Goal: Information Seeking & Learning: Learn about a topic

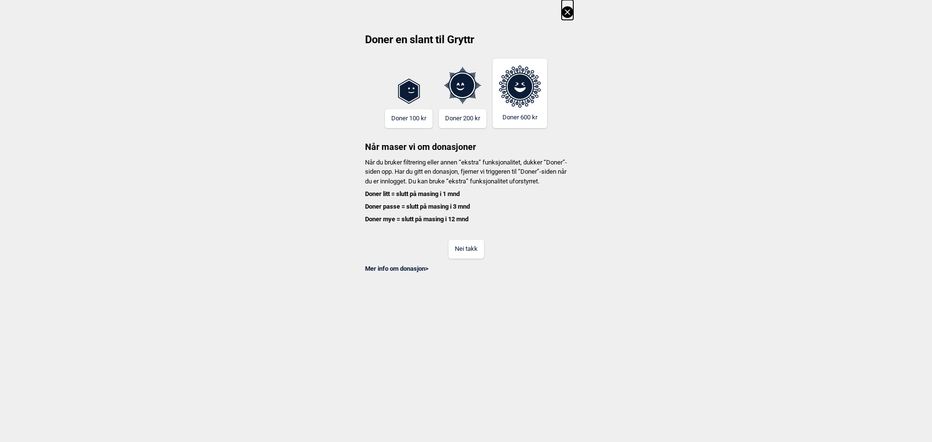
click at [464, 259] on button "Nei takk" at bounding box center [466, 249] width 35 height 19
click at [466, 259] on button "Nei takk" at bounding box center [466, 249] width 35 height 19
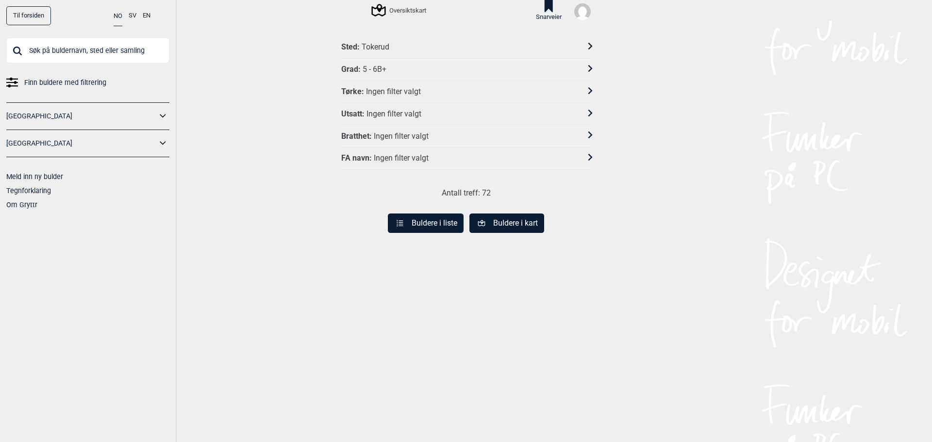
click at [545, 2] on icon at bounding box center [549, 6] width 8 height 12
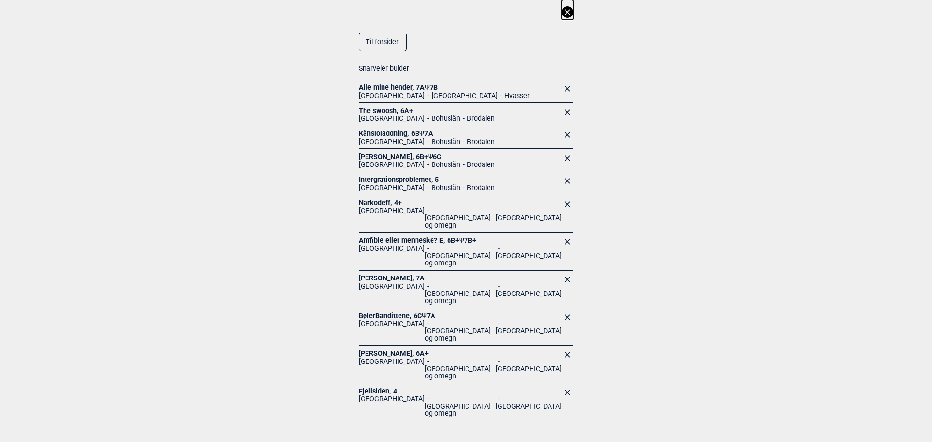
click at [385, 274] on link "[PERSON_NAME] , 7A" at bounding box center [392, 278] width 66 height 8
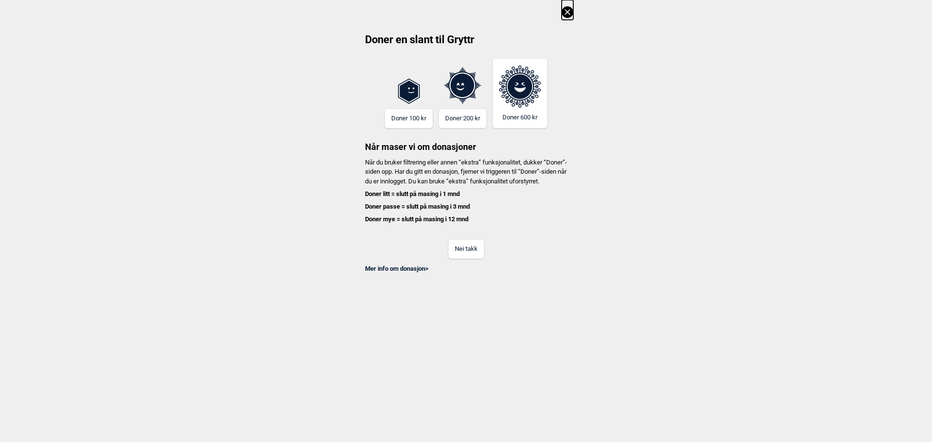
click at [468, 257] on button "Nei takk" at bounding box center [466, 249] width 35 height 19
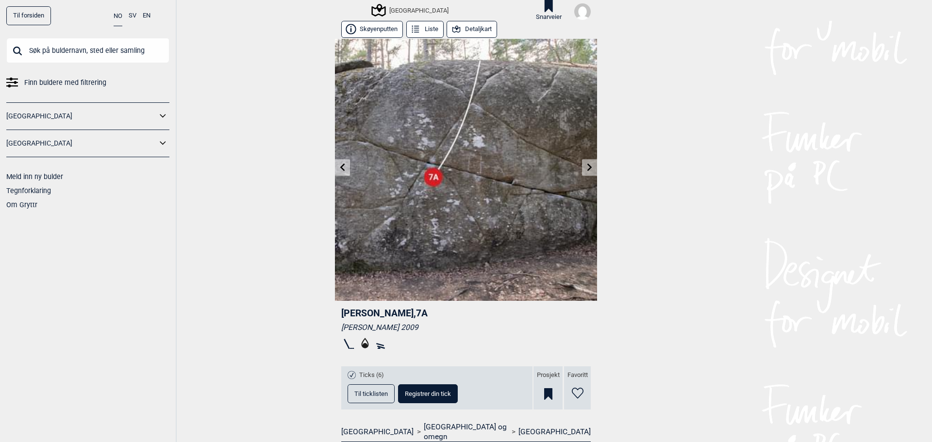
click at [469, 33] on button "Detaljkart" at bounding box center [472, 29] width 50 height 17
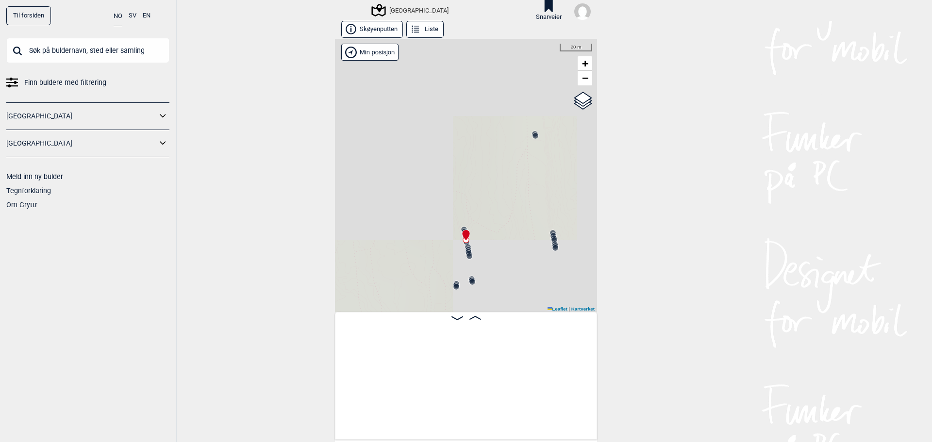
scroll to position [0, 17641]
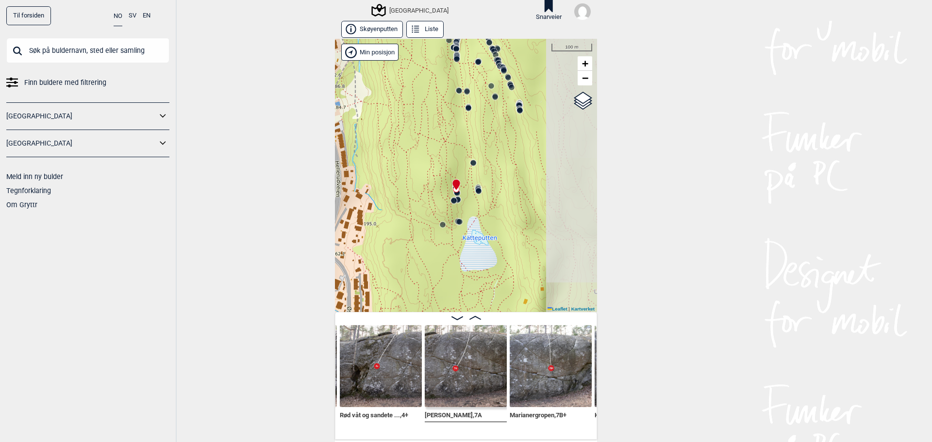
drag, startPoint x: 448, startPoint y: 215, endPoint x: 417, endPoint y: 193, distance: 38.0
click at [417, 191] on div "Speidersteinen Barnehageveggen Cowboyveggen Bølerveggen [GEOGRAPHIC_DATA]" at bounding box center [466, 175] width 262 height 273
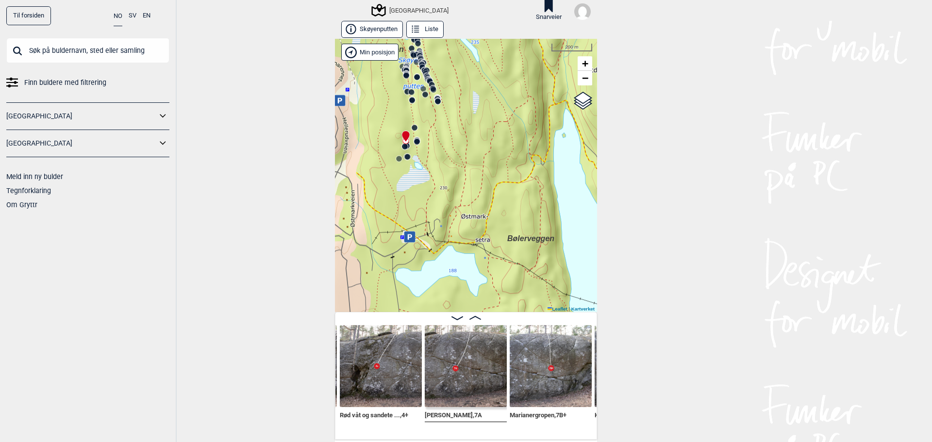
drag, startPoint x: 503, startPoint y: 232, endPoint x: 452, endPoint y: 174, distance: 77.7
click at [452, 174] on div "Speidersteinen Barnehageveggen Cowboyveggen Bølerveggen [GEOGRAPHIC_DATA]" at bounding box center [466, 175] width 262 height 273
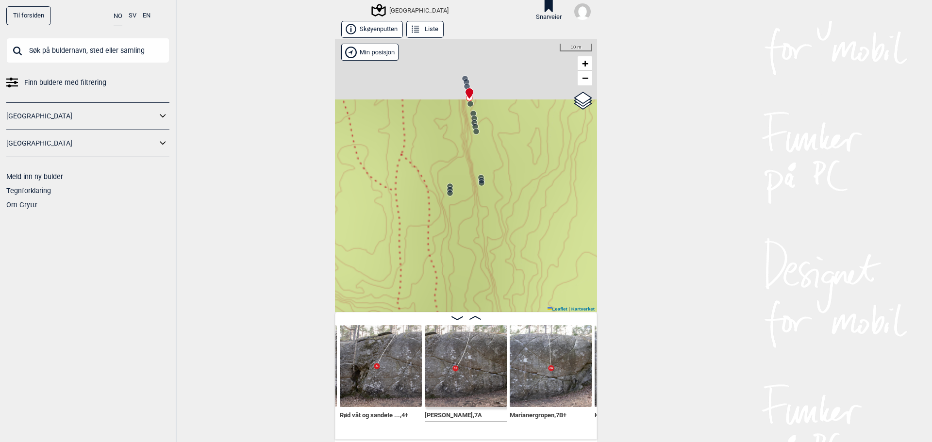
drag, startPoint x: 441, startPoint y: 110, endPoint x: 494, endPoint y: 244, distance: 144.1
click at [494, 244] on div "Speidersteinen Barnehageveggen Cowboyveggen Bølerveggen [GEOGRAPHIC_DATA]" at bounding box center [466, 175] width 262 height 273
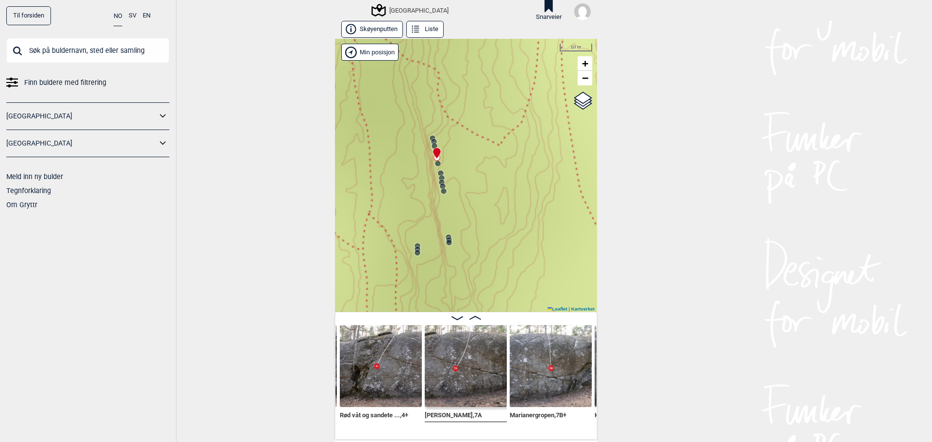
drag, startPoint x: 511, startPoint y: 167, endPoint x: 478, endPoint y: 221, distance: 63.2
click at [478, 221] on div "Speidersteinen Barnehageveggen Cowboyveggen Bølerveggen [GEOGRAPHIC_DATA]" at bounding box center [466, 175] width 262 height 273
click at [459, 356] on img at bounding box center [466, 366] width 82 height 82
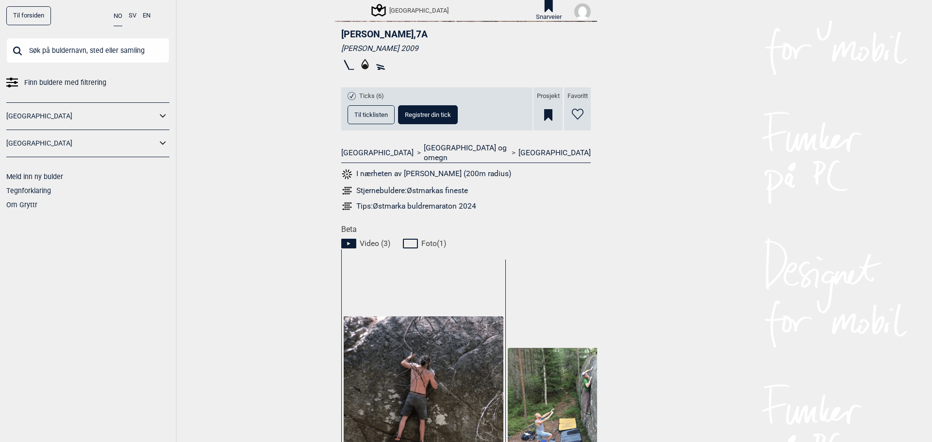
scroll to position [291, 0]
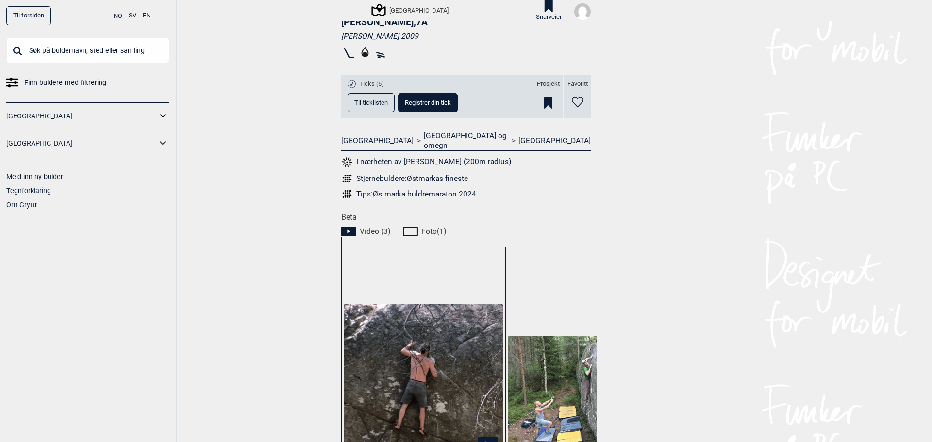
click at [376, 227] on span "Video ( 3 )" at bounding box center [375, 232] width 31 height 10
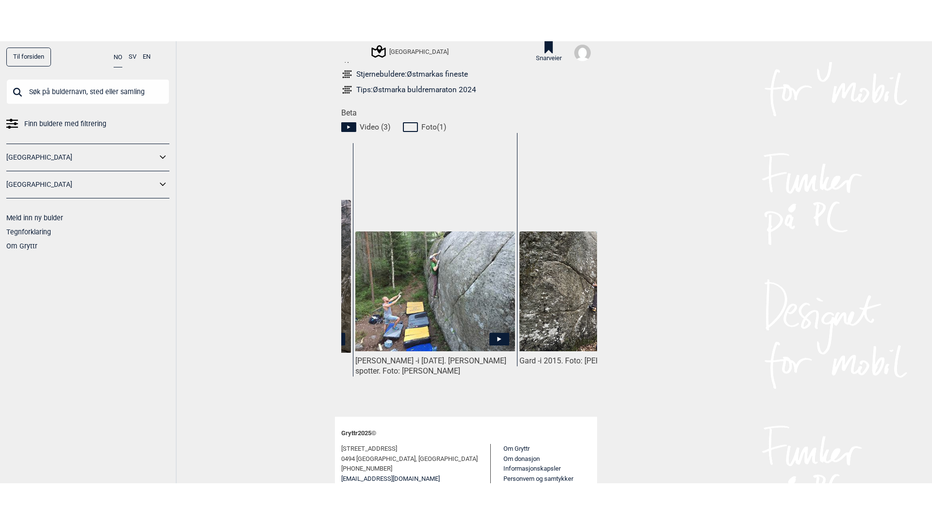
scroll to position [0, 151]
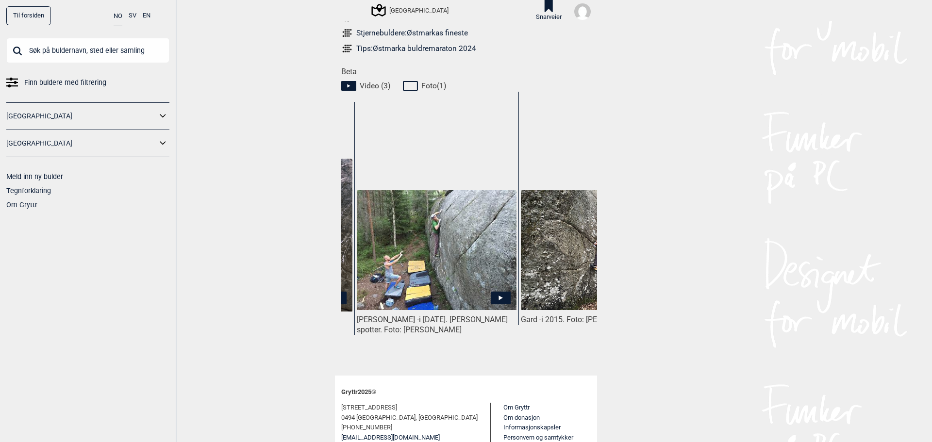
click at [499, 296] on icon at bounding box center [501, 298] width 4 height 5
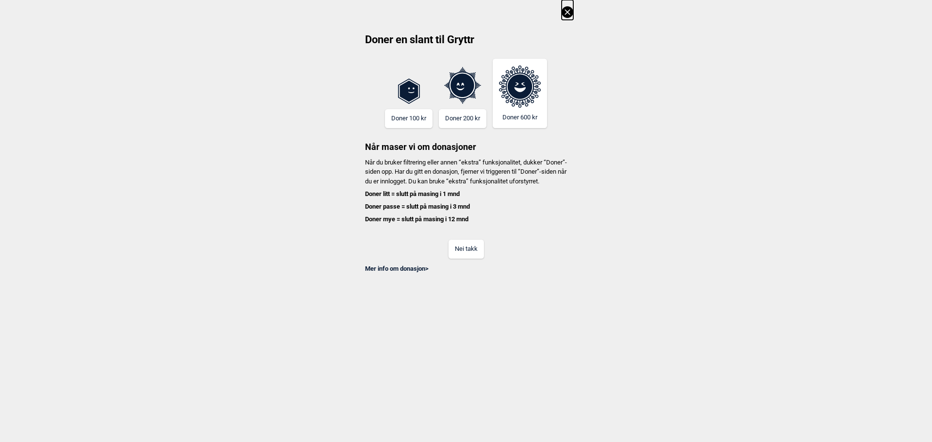
click at [478, 259] on button "Nei takk" at bounding box center [466, 249] width 35 height 19
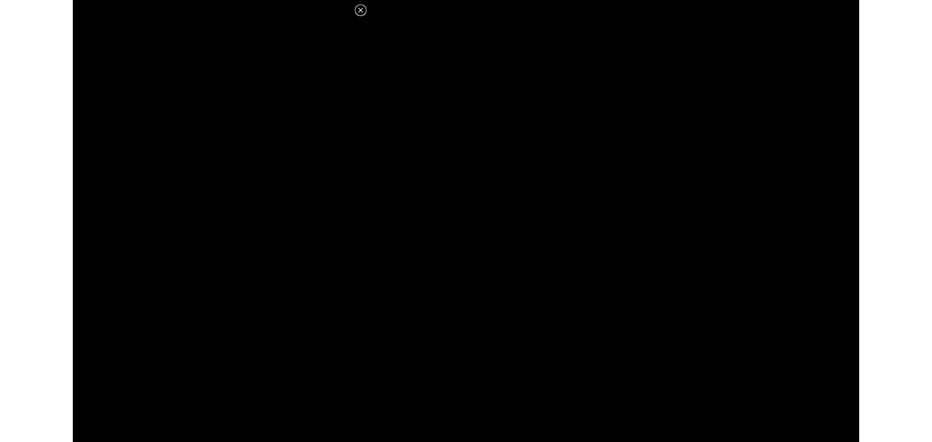
scroll to position [437, 0]
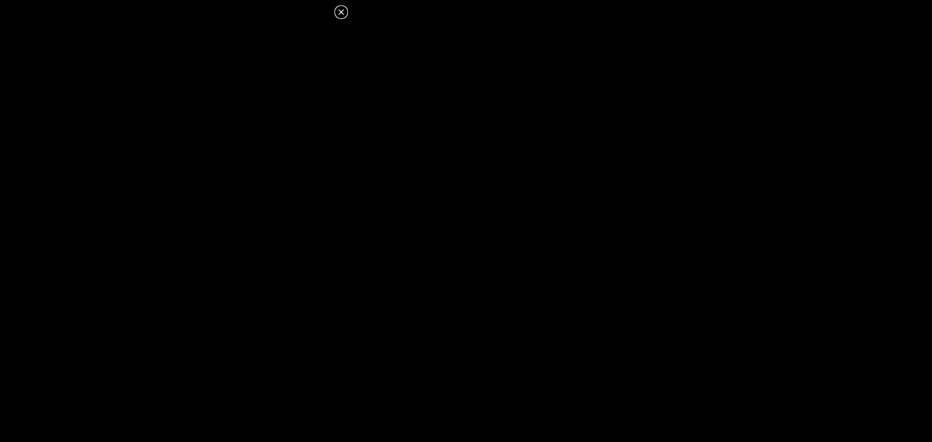
click at [343, 13] on icon at bounding box center [341, 12] width 12 height 12
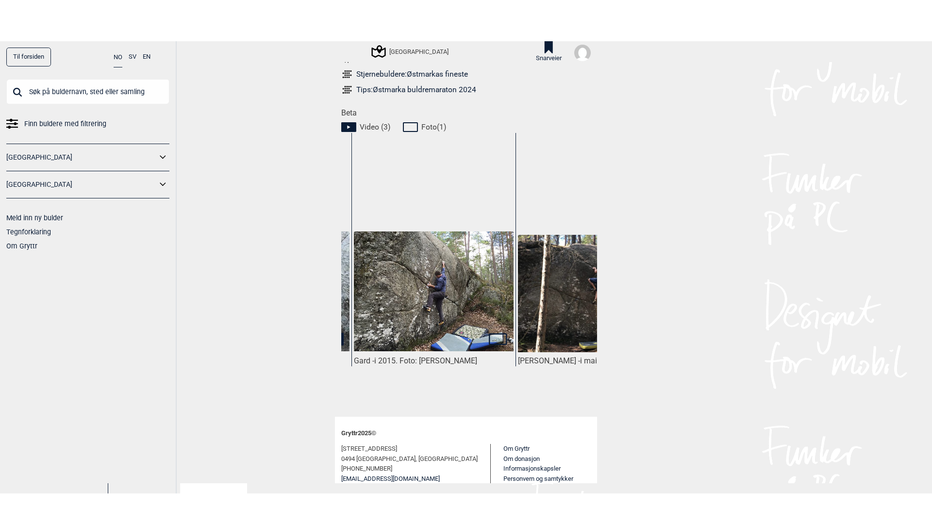
scroll to position [0, 401]
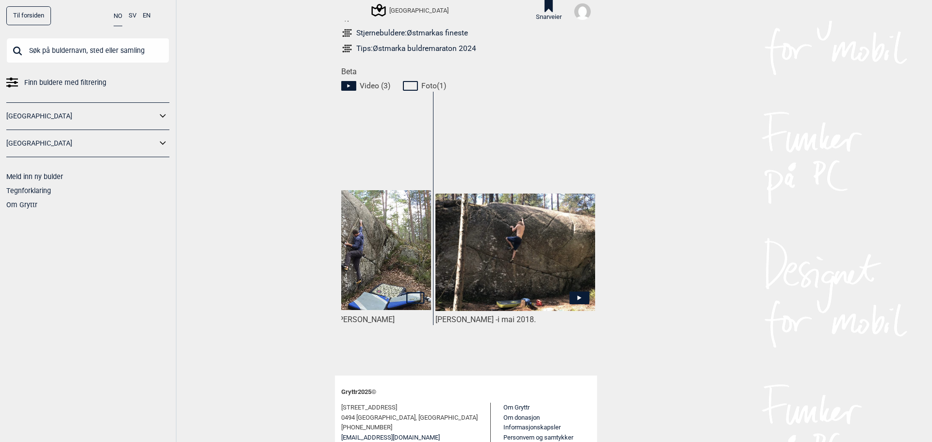
click at [575, 292] on icon at bounding box center [579, 298] width 20 height 13
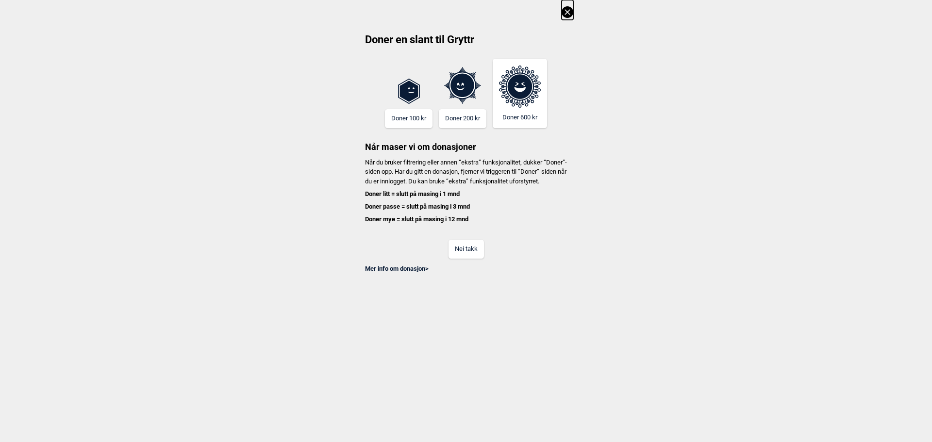
click at [473, 253] on button "Nei takk" at bounding box center [466, 249] width 35 height 19
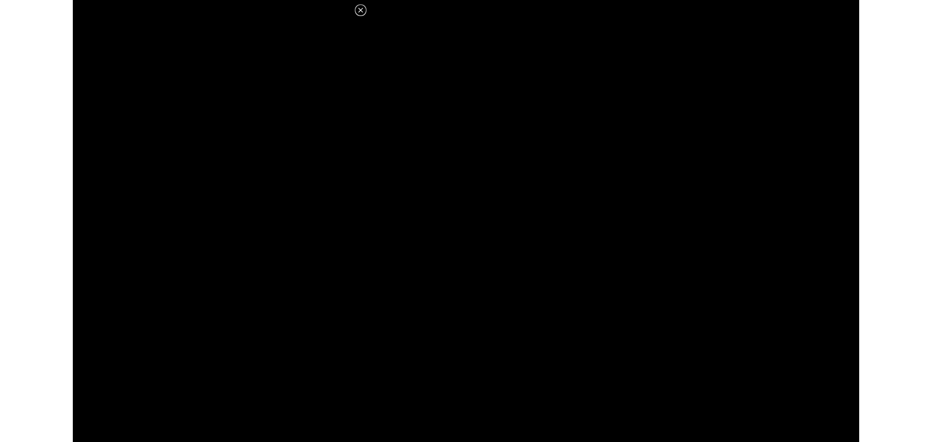
scroll to position [437, 0]
